Goal: Task Accomplishment & Management: Manage account settings

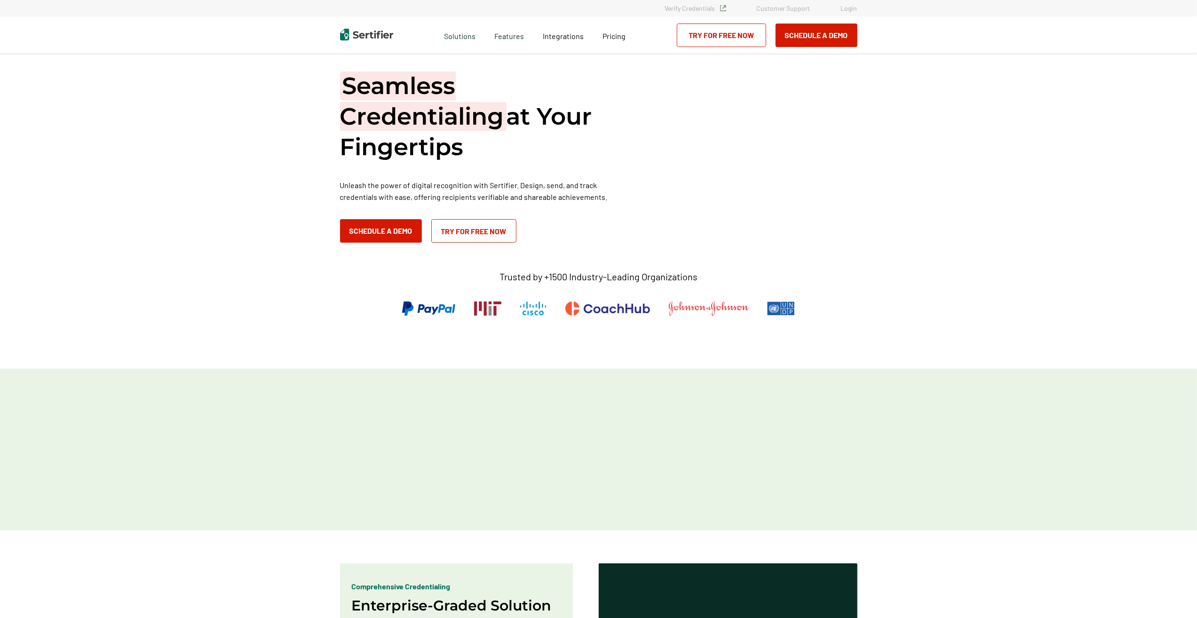
click at [849, 9] on link "Login" at bounding box center [849, 8] width 16 height 8
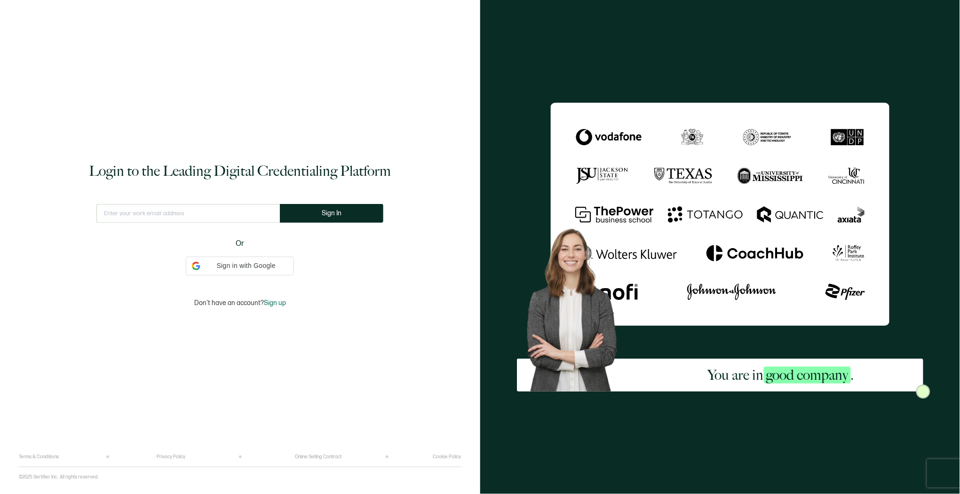
type input "steve.carlson@pdpglobal.com"
click at [308, 212] on button "Sign In" at bounding box center [331, 213] width 103 height 19
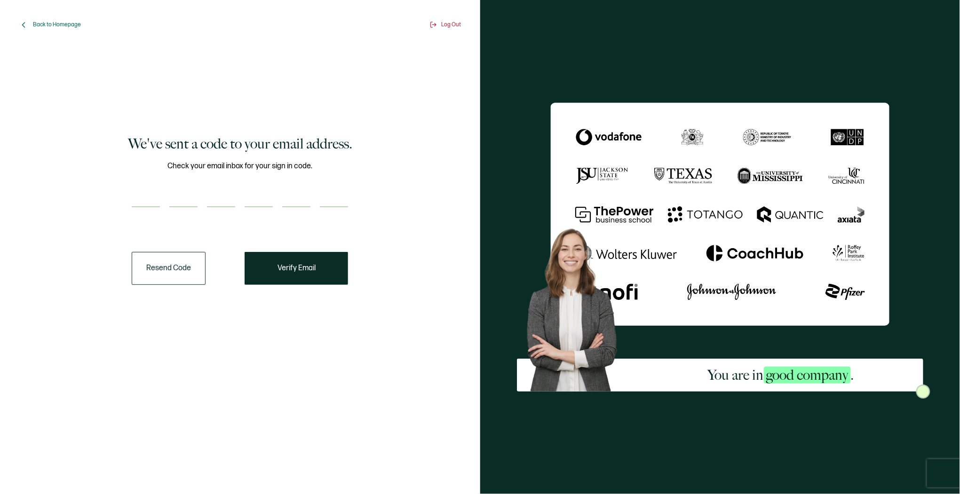
click at [152, 204] on input "number" at bounding box center [146, 198] width 28 height 19
paste input "6"
type input "6"
type input "3"
type input "1"
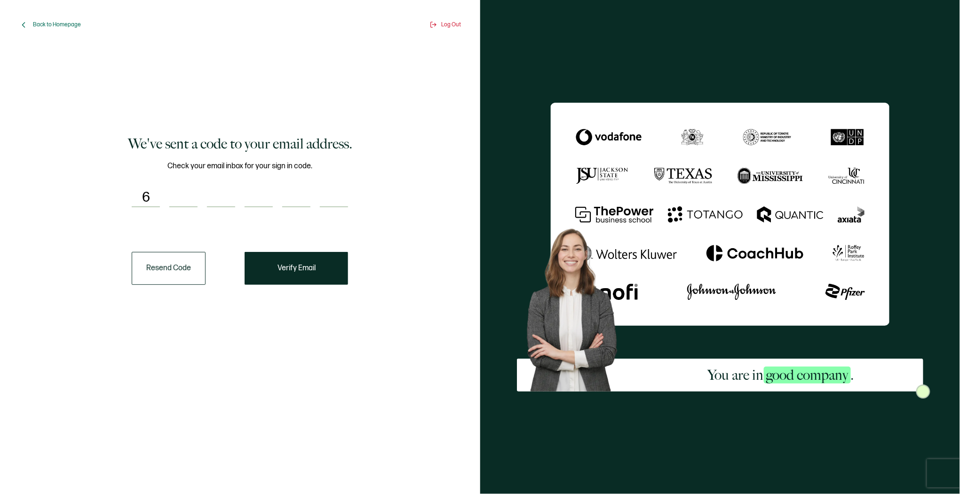
type input "7"
type input "6"
type input "7"
